Goal: Find specific page/section: Find specific page/section

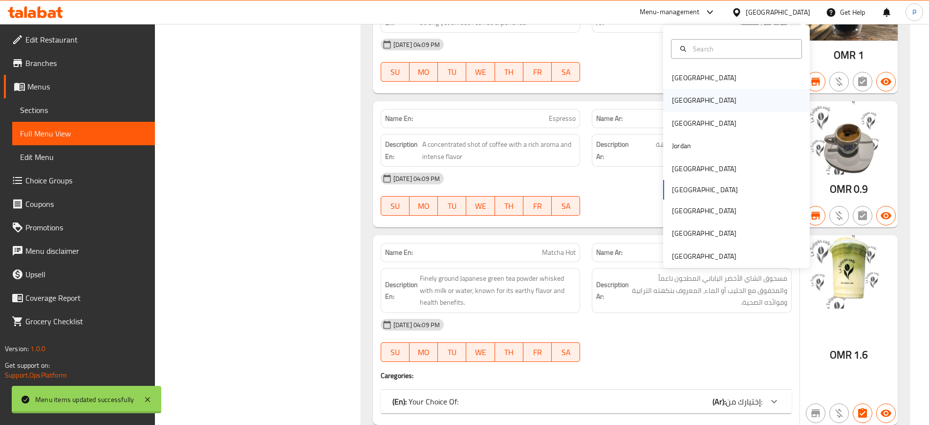
scroll to position [4898, 0]
click at [695, 97] on div "Egypt" at bounding box center [736, 100] width 147 height 22
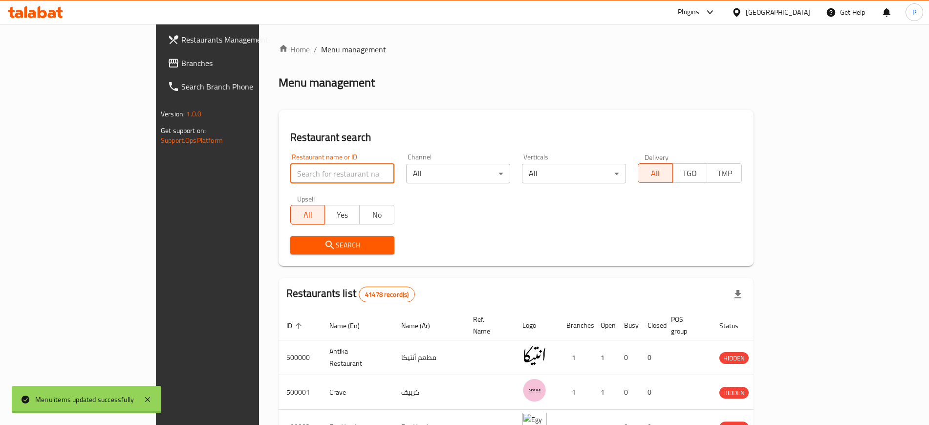
click at [290, 168] on input "search" at bounding box center [342, 174] width 104 height 20
paste input "726082"
type input "726082"
click button "Search" at bounding box center [342, 245] width 104 height 18
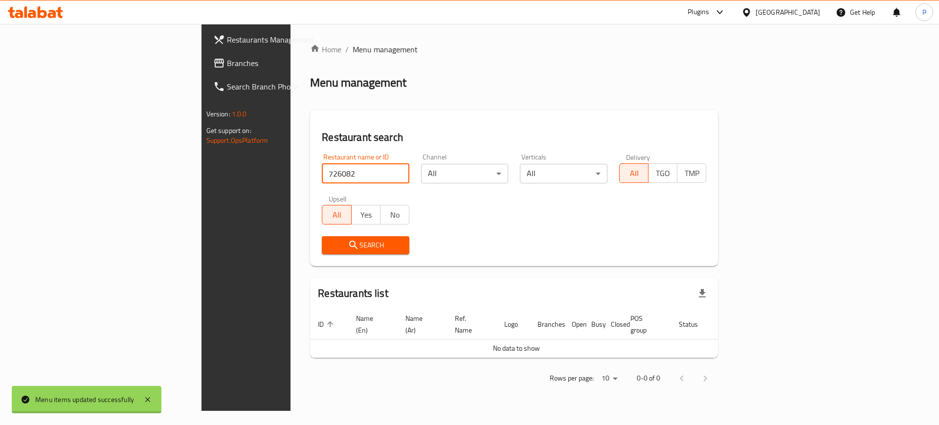
click at [227, 59] on span "Branches" at bounding box center [289, 63] width 124 height 12
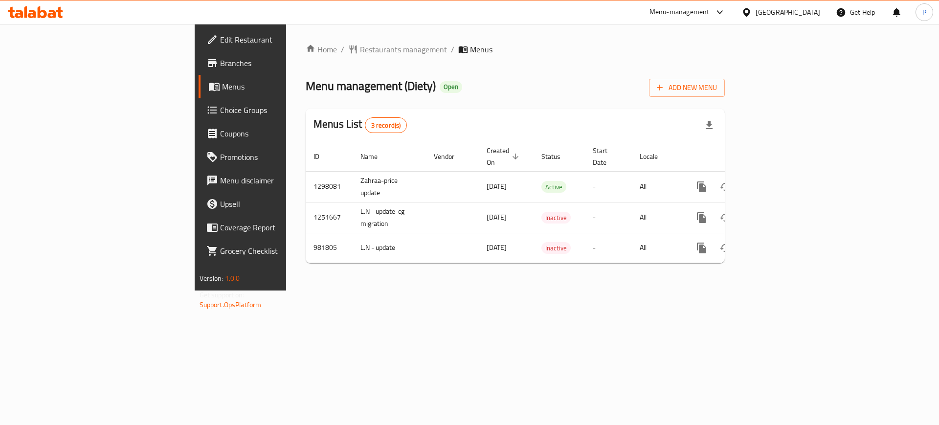
click at [744, 290] on div "Home / Restaurants management / Menus Menu management ( Diety ) Open Add New Me…" at bounding box center [515, 157] width 458 height 266
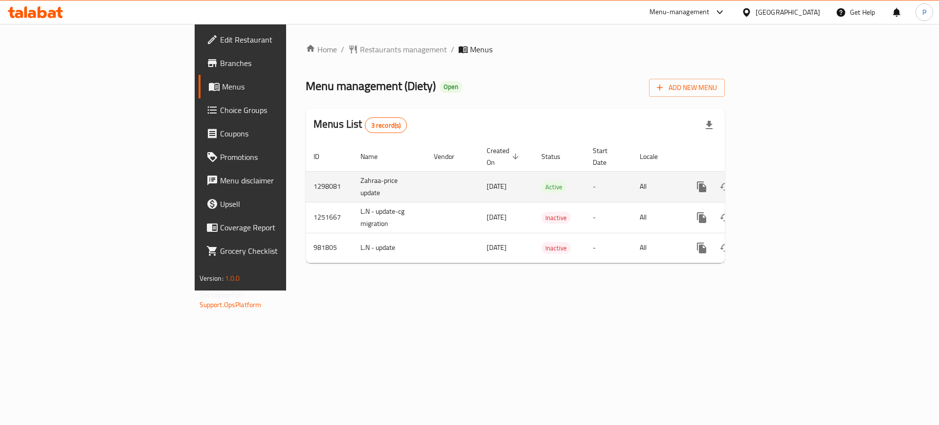
click at [778, 181] on icon "enhanced table" at bounding box center [772, 187] width 12 height 12
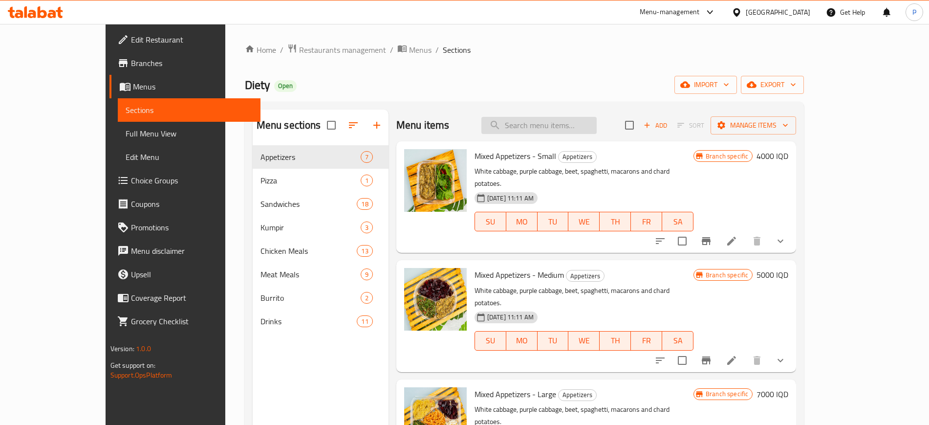
click at [562, 122] on input "search" at bounding box center [538, 125] width 115 height 17
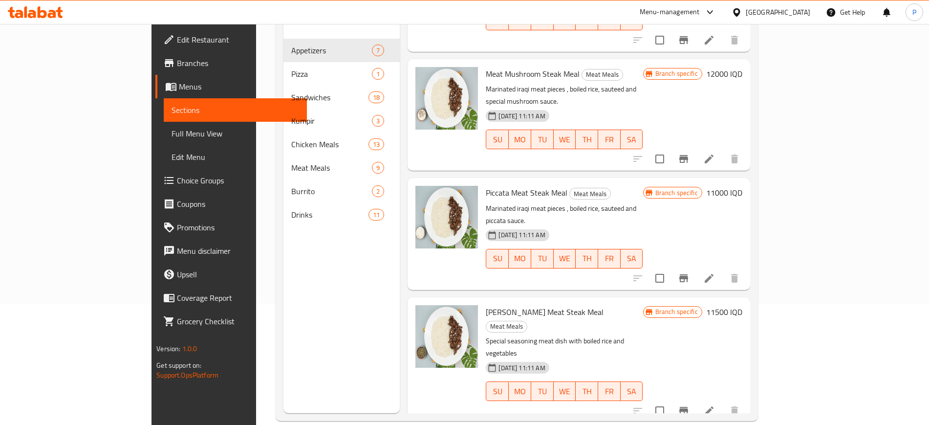
scroll to position [137, 0]
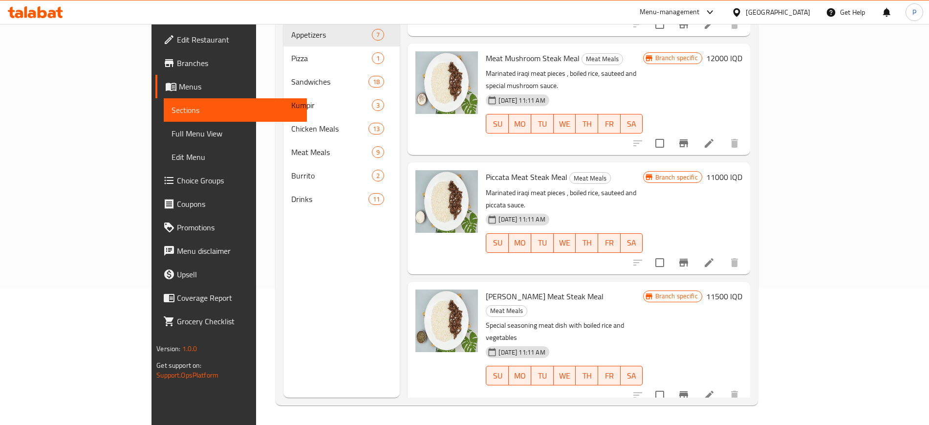
type input "steak"
